Goal: Task Accomplishment & Management: Complete application form

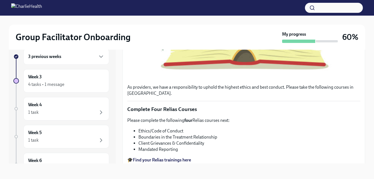
scroll to position [218, 0]
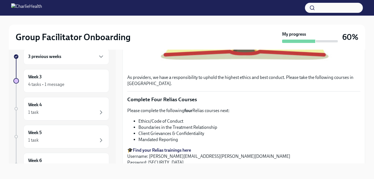
click at [295, 118] on li "Ethics/Code of Conduct" at bounding box center [249, 121] width 222 height 6
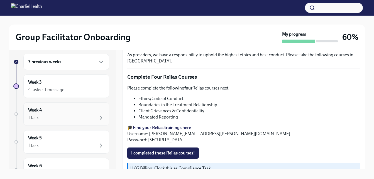
scroll to position [0, 0]
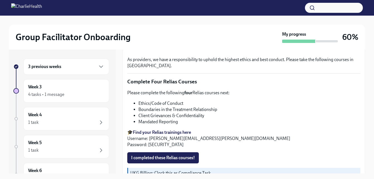
click at [70, 72] on div "3 previous weeks" at bounding box center [66, 66] width 86 height 16
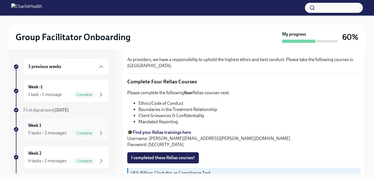
click at [51, 134] on div "5 tasks • 2 messages" at bounding box center [47, 133] width 38 height 6
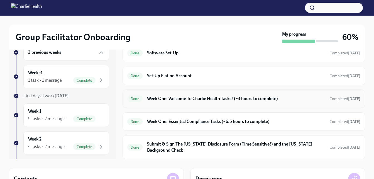
scroll to position [28, 0]
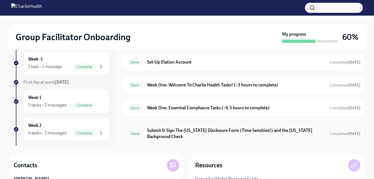
click at [214, 129] on h6 "Submit & Sign The [US_STATE] Disclosure Form (Time Sensitive!) and the [US_STAT…" at bounding box center [236, 133] width 178 height 12
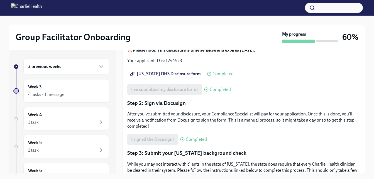
click at [68, 69] on div "3 previous weeks" at bounding box center [66, 66] width 76 height 7
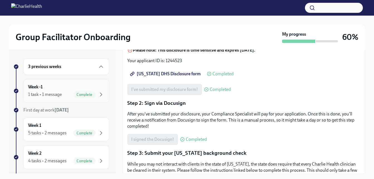
click at [58, 90] on div "Week -1 1 task • 1 message Complete" at bounding box center [66, 91] width 76 height 14
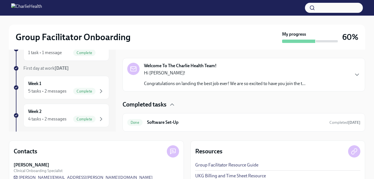
scroll to position [56, 0]
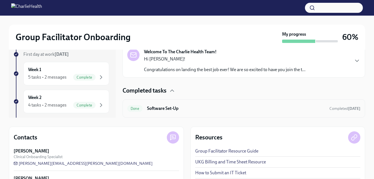
click at [163, 107] on h6 "Software Set-Up" at bounding box center [236, 108] width 178 height 6
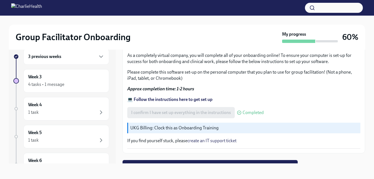
scroll to position [210, 0]
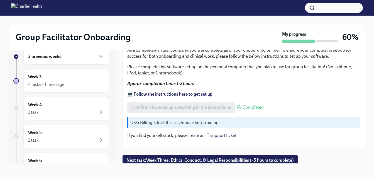
click at [67, 54] on div "3 previous weeks" at bounding box center [66, 56] width 76 height 7
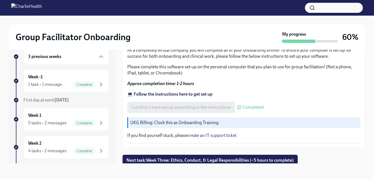
click at [66, 60] on div "3 previous weeks" at bounding box center [66, 56] width 76 height 7
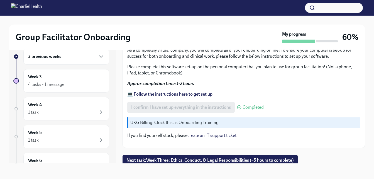
click at [66, 60] on div "3 previous weeks" at bounding box center [66, 56] width 86 height 16
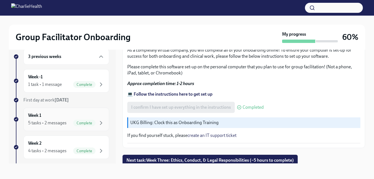
click at [57, 117] on div "Week 1 5 tasks • 2 messages Complete" at bounding box center [66, 119] width 76 height 14
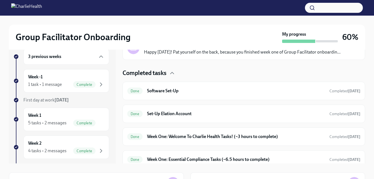
scroll to position [139, 0]
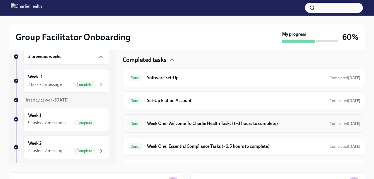
click at [181, 125] on h6 "Week One: Welcome To Charlie Health Tasks! (~3 hours to complete)" at bounding box center [236, 123] width 178 height 6
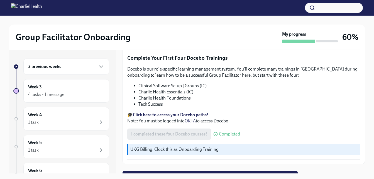
click at [77, 67] on div "3 previous weeks" at bounding box center [66, 66] width 76 height 7
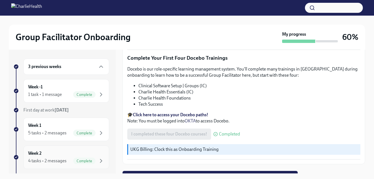
click at [73, 158] on div "Complete" at bounding box center [84, 160] width 22 height 7
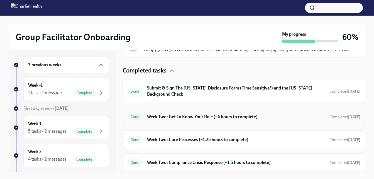
scroll to position [28, 0]
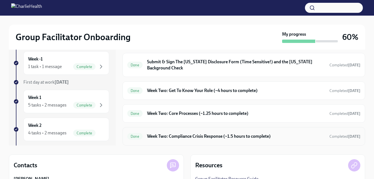
click at [211, 137] on h6 "Week Two: Compliance Crisis Response (~1.5 hours to complete)" at bounding box center [236, 136] width 178 height 6
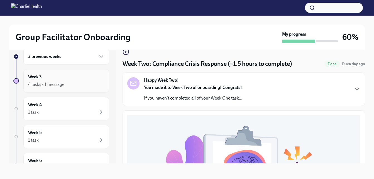
click at [51, 79] on div "Week 3 4 tasks • 1 message" at bounding box center [66, 81] width 76 height 14
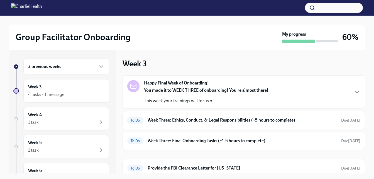
click at [55, 68] on h6 "3 previous weeks" at bounding box center [44, 66] width 33 height 6
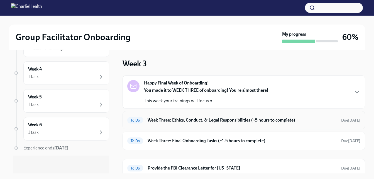
click at [189, 120] on h6 "Week Three: Ethics, Conduct, & Legal Responsibilities (~5 hours to complete)" at bounding box center [242, 120] width 189 height 6
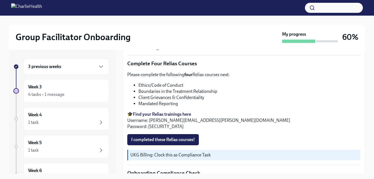
scroll to position [251, 0]
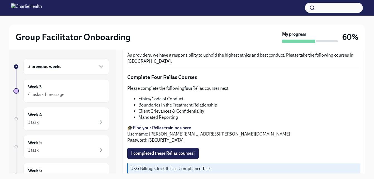
click at [81, 66] on div "3 previous weeks" at bounding box center [66, 66] width 76 height 7
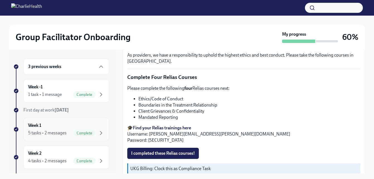
click at [39, 134] on div "5 tasks • 2 messages" at bounding box center [47, 133] width 38 height 6
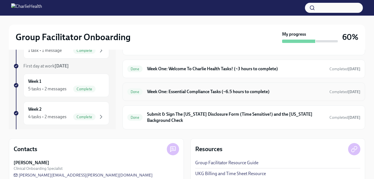
scroll to position [56, 0]
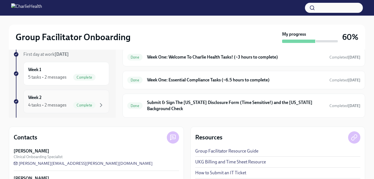
click at [43, 98] on div "Week 2 4 tasks • 2 messages Complete" at bounding box center [66, 101] width 76 height 14
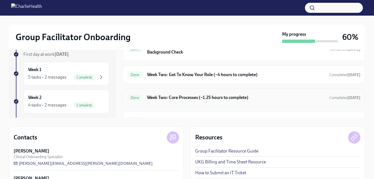
scroll to position [126, 0]
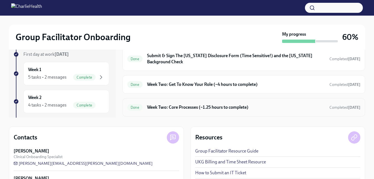
click at [180, 110] on h6 "Week Two: Core Processes (~1.25 hours to complete)" at bounding box center [236, 107] width 178 height 6
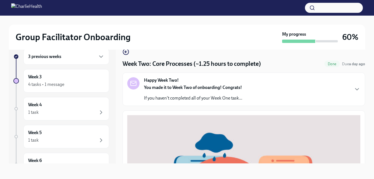
click at [184, 82] on div "Happy Week Two! You made it to Week Two of onboarding! Congrats! If you haven't…" at bounding box center [193, 89] width 98 height 24
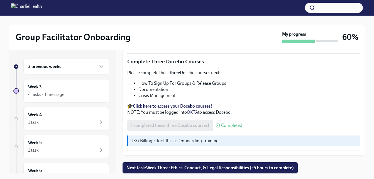
click at [73, 66] on div "3 previous weeks" at bounding box center [66, 66] width 76 height 7
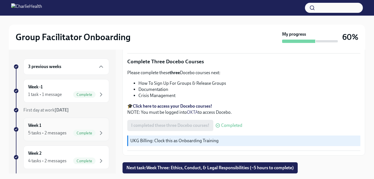
click at [79, 131] on span "Complete" at bounding box center [84, 133] width 22 height 4
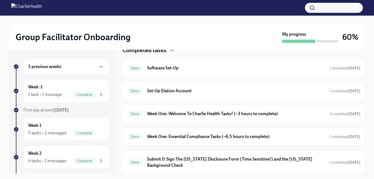
scroll to position [160, 0]
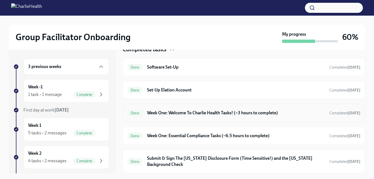
click at [200, 112] on h6 "Week One: Welcome To Charlie Health Tasks! (~3 hours to complete)" at bounding box center [236, 113] width 178 height 6
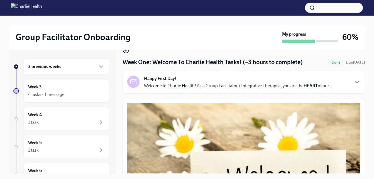
scroll to position [11, 0]
click at [201, 112] on button "Zoom image" at bounding box center [243, 173] width 233 height 140
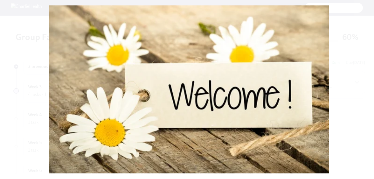
click at [201, 112] on button "Unzoom image" at bounding box center [187, 89] width 374 height 179
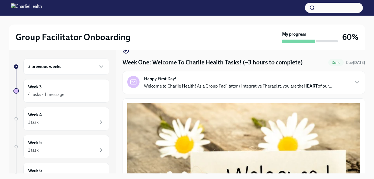
click at [229, 74] on div "Happy First Day! Welcome to Charlie Health! As a Group Facilitator / Integrativ…" at bounding box center [243, 82] width 242 height 23
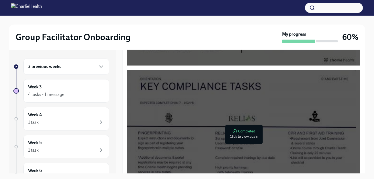
scroll to position [652, 0]
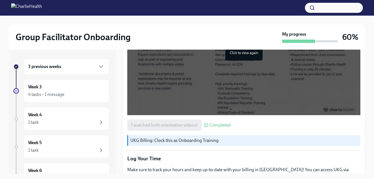
click at [48, 67] on h6 "3 previous weeks" at bounding box center [44, 66] width 33 height 6
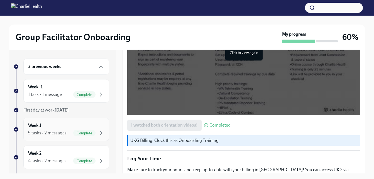
click at [75, 127] on div "Week 1 5 tasks • 2 messages Complete" at bounding box center [66, 129] width 76 height 14
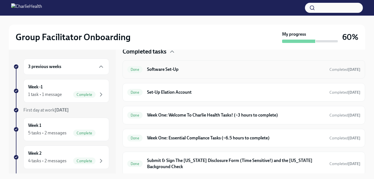
scroll to position [160, 0]
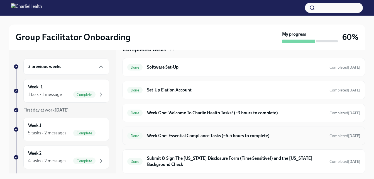
click at [198, 133] on h6 "Week One: Essential Compliance Tasks (~6.5 hours to complete)" at bounding box center [236, 136] width 178 height 6
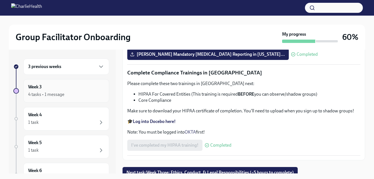
click at [61, 94] on div "4 tasks • 1 message" at bounding box center [46, 94] width 36 height 6
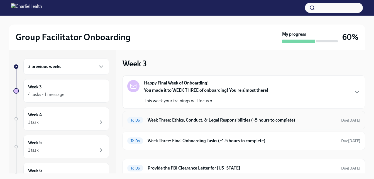
click at [248, 121] on h6 "Week Three: Ethics, Conduct, & Legal Responsibilities (~5 hours to complete)" at bounding box center [242, 120] width 189 height 6
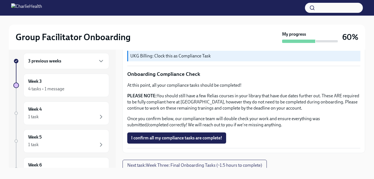
scroll to position [10, 0]
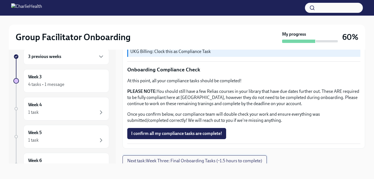
click at [226, 158] on span "Next task : Week Three: Final Onboarding Tasks (~1.5 hours to complete)" at bounding box center [194, 161] width 135 height 6
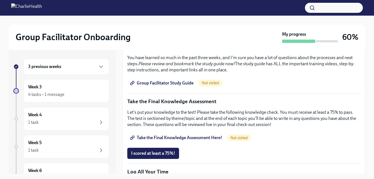
click at [66, 61] on div "3 previous weeks" at bounding box center [66, 66] width 86 height 16
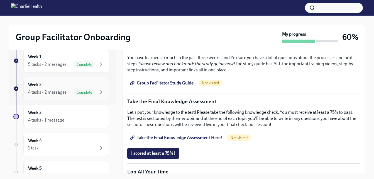
scroll to position [84, 0]
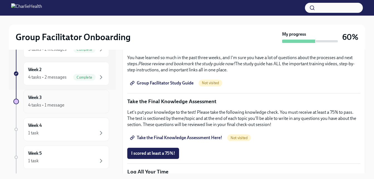
click at [62, 103] on div "4 tasks • 1 message" at bounding box center [46, 105] width 36 height 6
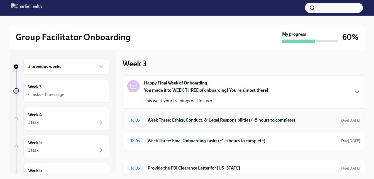
scroll to position [21, 0]
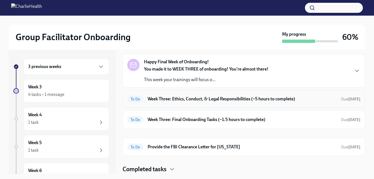
click at [254, 96] on h6 "Week Three: Ethics, Conduct, & Legal Responsibilities (~5 hours to complete)" at bounding box center [242, 99] width 189 height 6
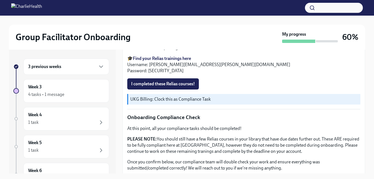
scroll to position [306, 0]
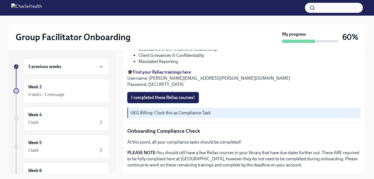
click at [193, 95] on span "I completed these Relias courses!" at bounding box center [163, 98] width 64 height 6
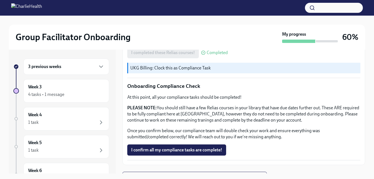
scroll to position [357, 0]
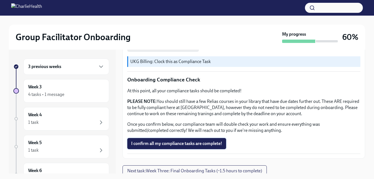
click at [170, 141] on span "I confirm all my compliance tasks are complete!" at bounding box center [176, 144] width 91 height 6
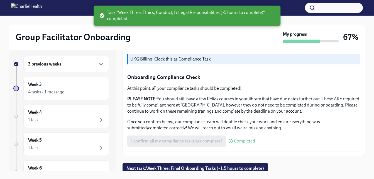
scroll to position [10, 0]
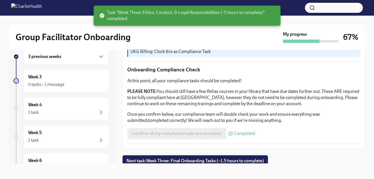
click at [239, 155] on button "Next task : Week Three: Final Onboarding Tasks (~1.5 hours to complete)" at bounding box center [194, 160] width 145 height 11
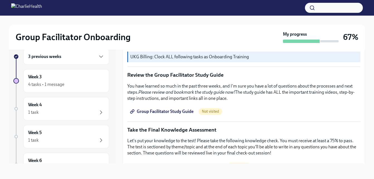
scroll to position [251, 0]
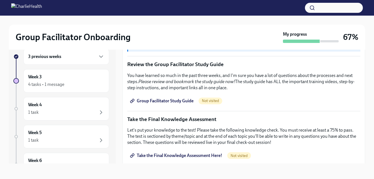
click at [158, 100] on span "Group Facilitator Study Guide" at bounding box center [162, 101] width 62 height 6
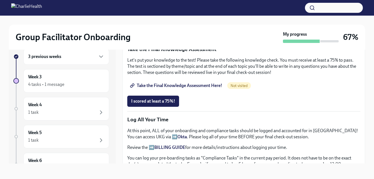
scroll to position [310, 0]
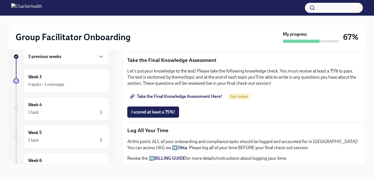
click at [179, 94] on span "Take the Final Knowledge Assessment Here!" at bounding box center [176, 97] width 91 height 6
